Goal: Communication & Community: Answer question/provide support

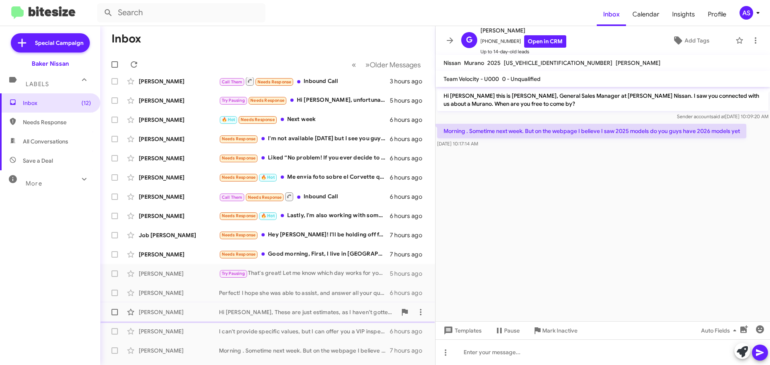
scroll to position [100, 0]
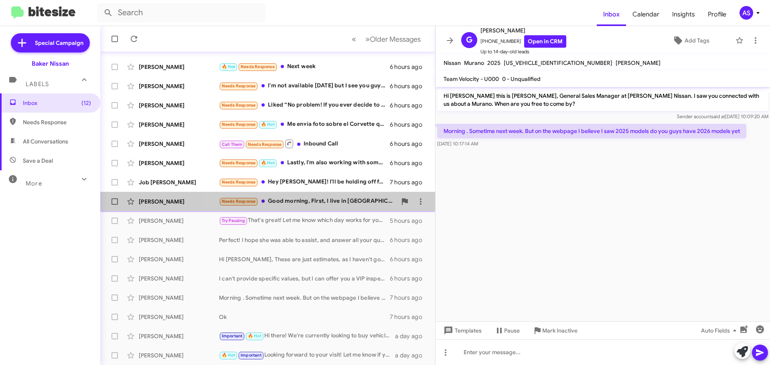
click at [327, 204] on div "Needs Response Good morning, First, I live in [GEOGRAPHIC_DATA], so I can not d…" at bounding box center [308, 201] width 178 height 9
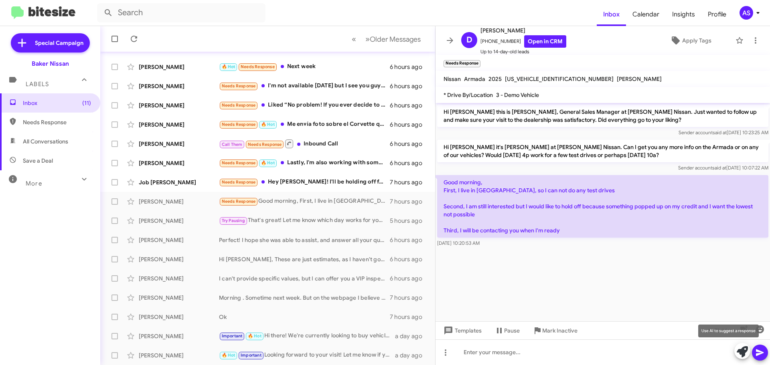
click at [744, 354] on icon at bounding box center [742, 351] width 11 height 11
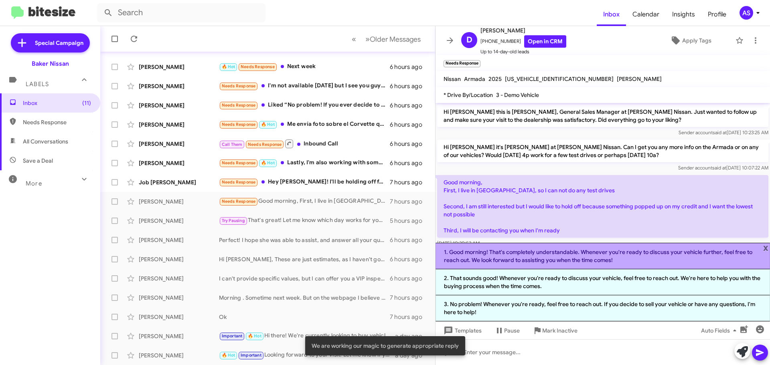
click at [657, 257] on li "1. Good morning! That's completely understandable. Whenever you're ready to dis…" at bounding box center [602, 256] width 334 height 26
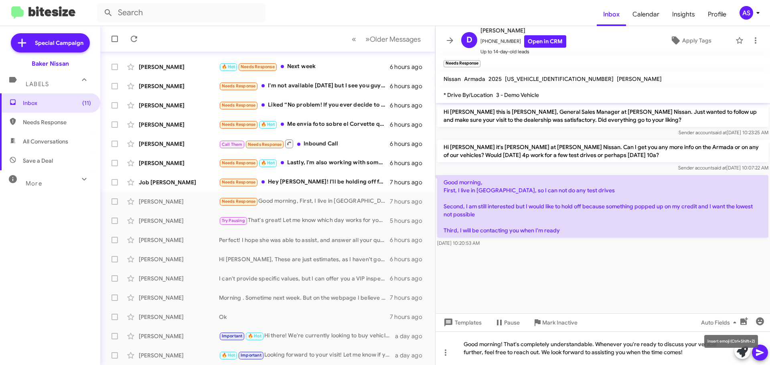
click at [762, 354] on icon at bounding box center [760, 353] width 8 height 7
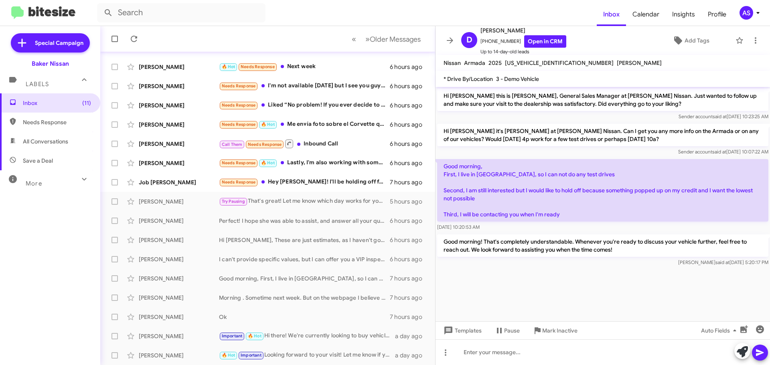
drag, startPoint x: 33, startPoint y: 200, endPoint x: 40, endPoint y: 204, distance: 8.1
click at [33, 200] on div "Inbox (11) Needs Response All Conversations Save a Deal More Important 🔥 Hot Ap…" at bounding box center [50, 202] width 100 height 219
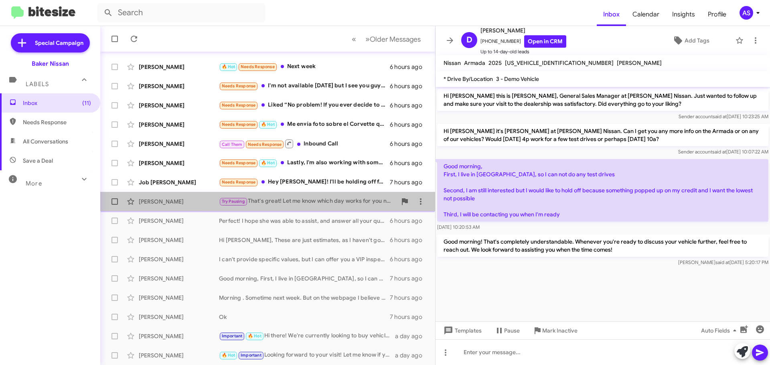
click at [287, 202] on div "Try Pausing That's great! Let me know which day works for you next week, and we…" at bounding box center [308, 201] width 178 height 9
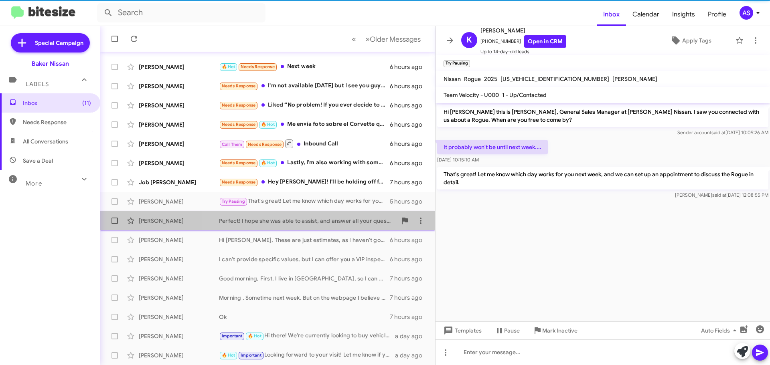
click at [287, 220] on div "Perfect! I hope she was able to assist, and answer all your questions. We are h…" at bounding box center [308, 221] width 178 height 8
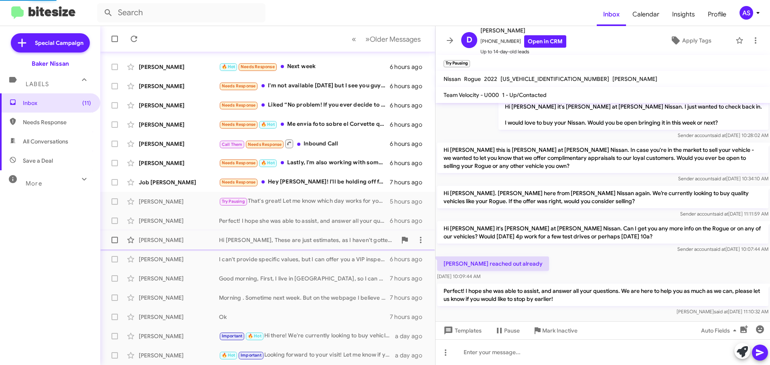
scroll to position [320, 0]
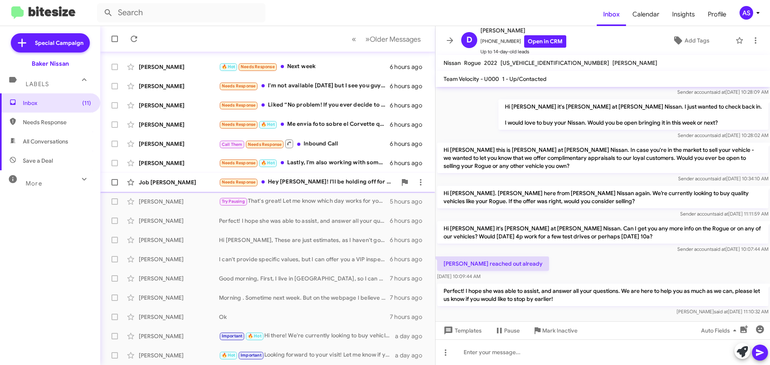
click at [300, 185] on div "Needs Response Hey [PERSON_NAME]! I'll be holding off for a bit thanks for reac…" at bounding box center [308, 182] width 178 height 9
